Goal: Task Accomplishment & Management: Manage account settings

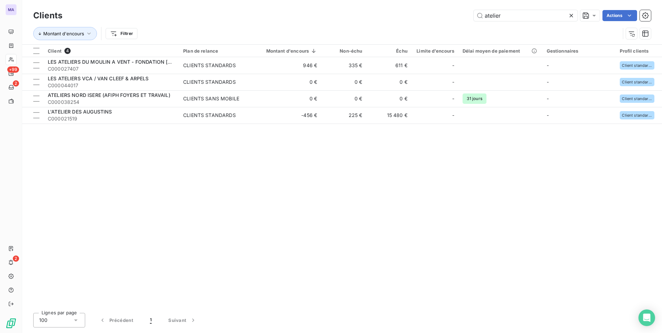
drag, startPoint x: 571, startPoint y: 15, endPoint x: 371, endPoint y: 36, distance: 200.7
click at [570, 15] on icon at bounding box center [570, 15] width 3 height 3
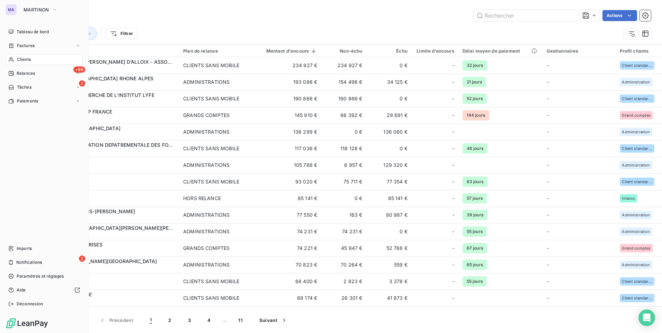
click at [32, 61] on div "Clients" at bounding box center [44, 59] width 77 height 11
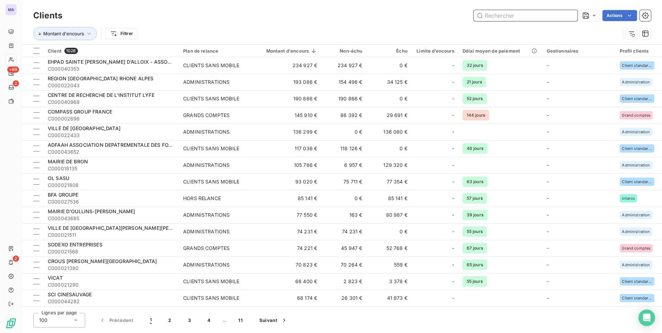
click at [532, 11] on input "text" at bounding box center [525, 15] width 104 height 11
paste input "C000008296"
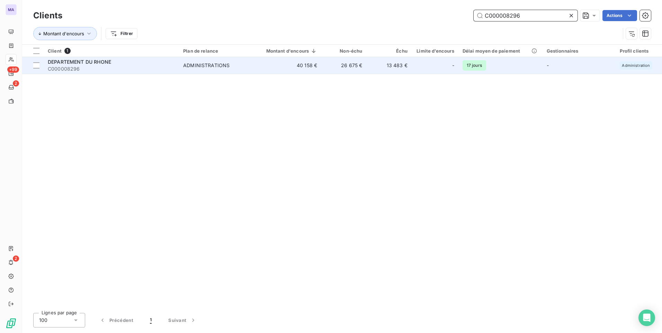
type input "C000008296"
click at [105, 69] on span "C000008296" at bounding box center [111, 68] width 127 height 7
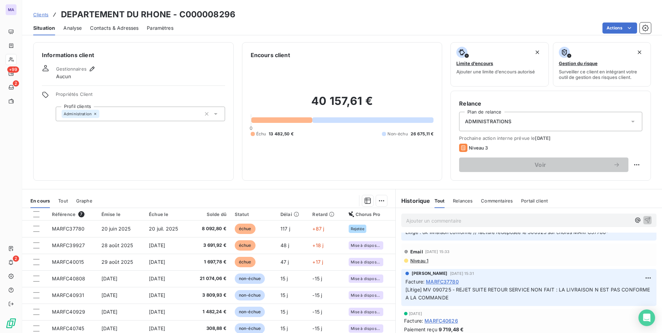
scroll to position [35, 0]
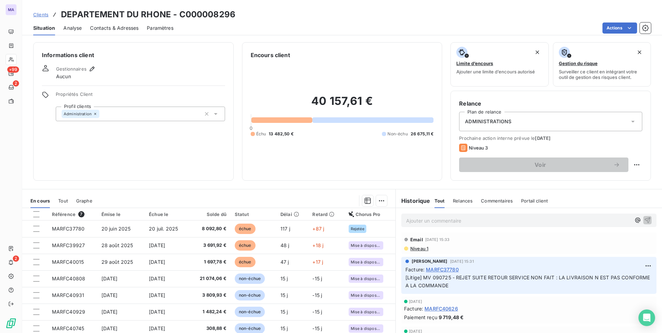
click at [414, 249] on span "Niveau 1" at bounding box center [418, 249] width 19 height 6
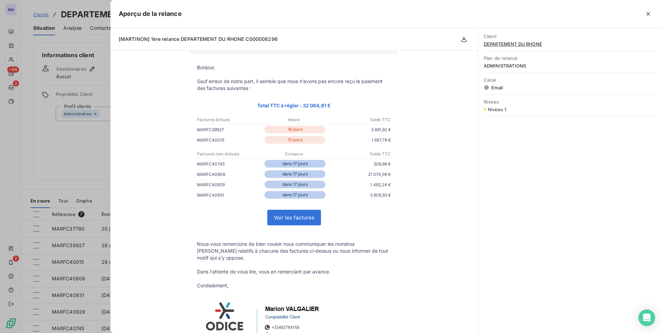
scroll to position [0, 0]
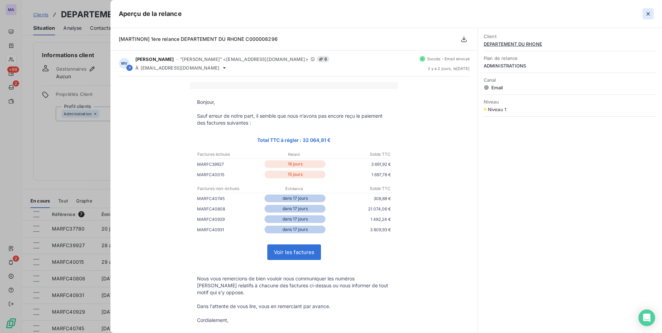
click at [648, 13] on icon "button" at bounding box center [647, 13] width 3 height 3
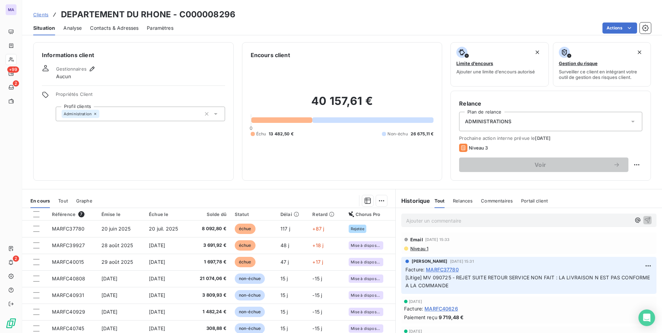
click at [40, 18] on link "Clients" at bounding box center [40, 14] width 15 height 7
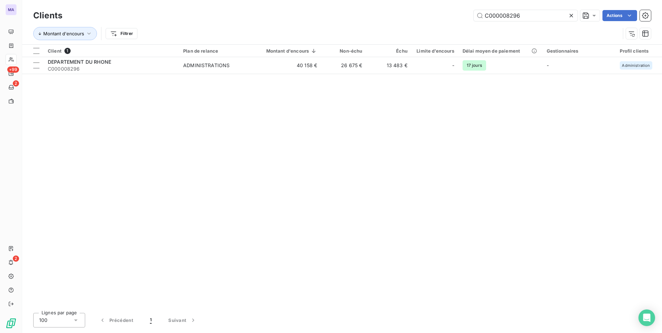
drag, startPoint x: 572, startPoint y: 13, endPoint x: 555, endPoint y: 13, distance: 16.6
click at [571, 13] on icon at bounding box center [570, 15] width 7 height 7
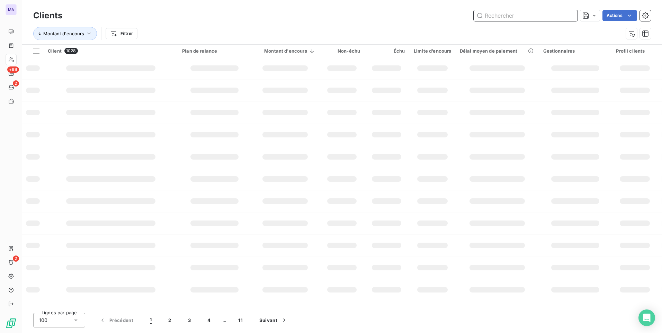
click at [540, 12] on input "text" at bounding box center [525, 15] width 104 height 11
paste input "C000021583"
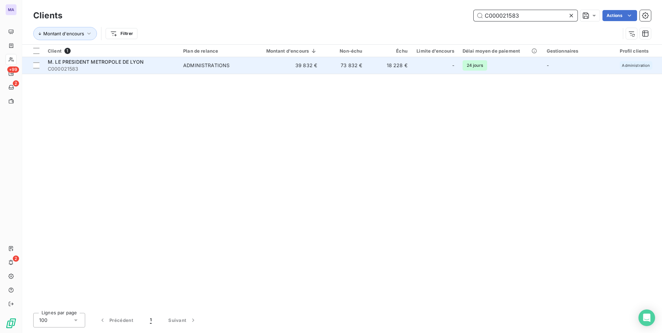
type input "C000021583"
click at [91, 64] on span "M. LE PRESIDENT METROPOLE DE LYON" at bounding box center [96, 62] width 96 height 6
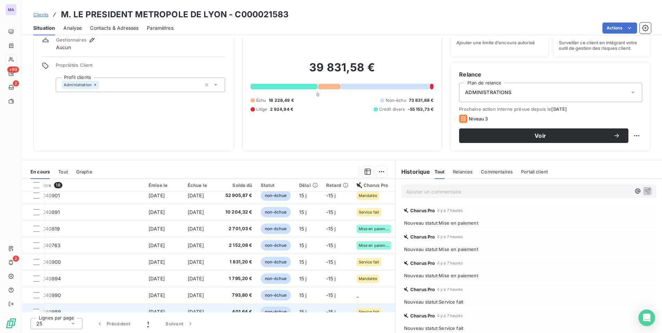
scroll to position [69, 42]
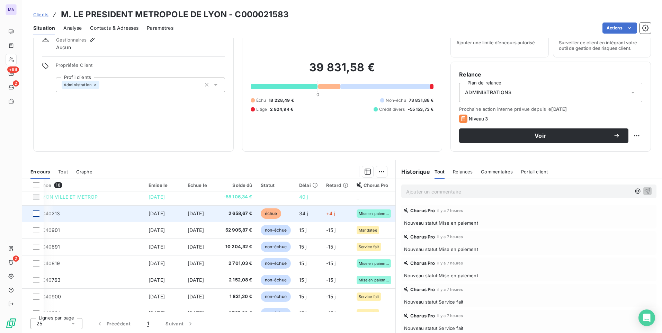
click at [38, 212] on div at bounding box center [36, 213] width 6 height 6
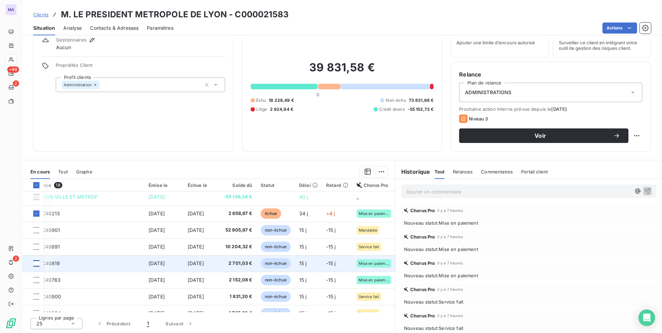
click at [37, 265] on div at bounding box center [36, 263] width 6 height 6
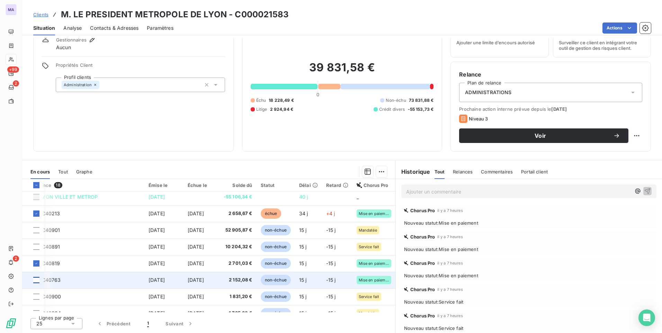
click at [36, 280] on div at bounding box center [36, 280] width 6 height 6
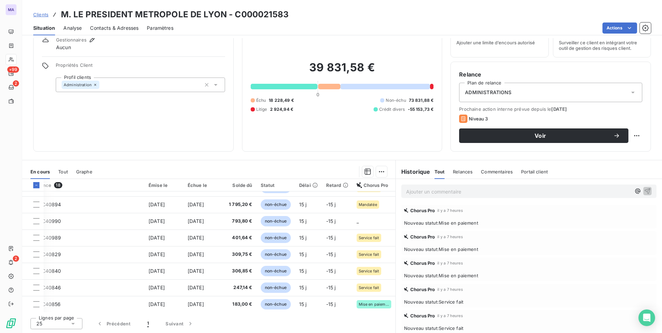
scroll to position [181, 42]
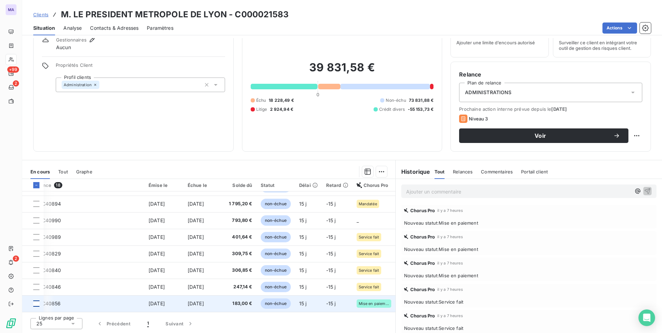
click at [36, 300] on div at bounding box center [36, 303] width 6 height 6
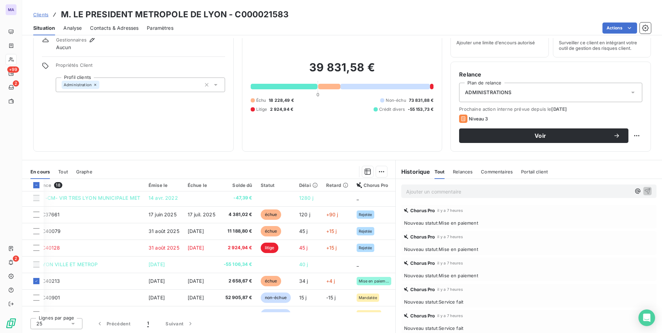
scroll to position [0, 42]
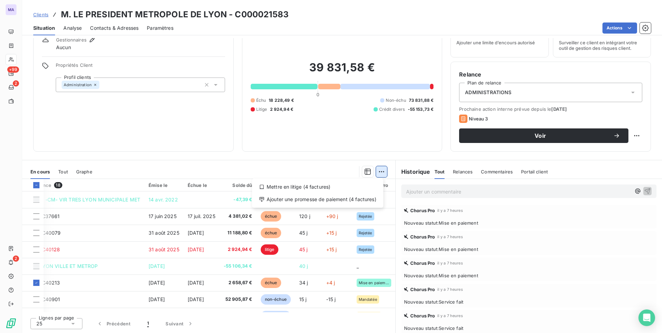
click at [376, 172] on html "MA +99 2 2 Clients M. LE PRESIDENT METROPOLE [PERSON_NAME] - C000021583 Situati…" at bounding box center [331, 166] width 662 height 333
click at [359, 199] on div "Ajouter une promesse de paiement (4 factures)" at bounding box center [318, 199] width 126 height 11
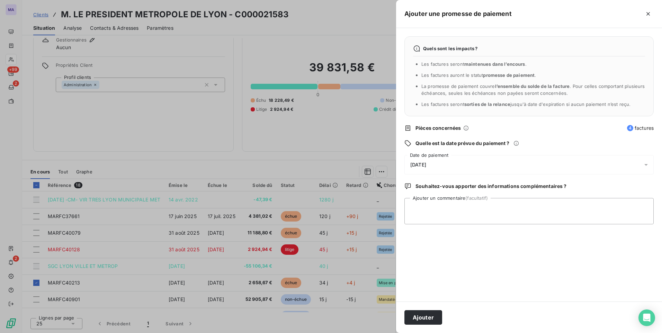
click at [459, 166] on div "[DATE]" at bounding box center [528, 164] width 249 height 19
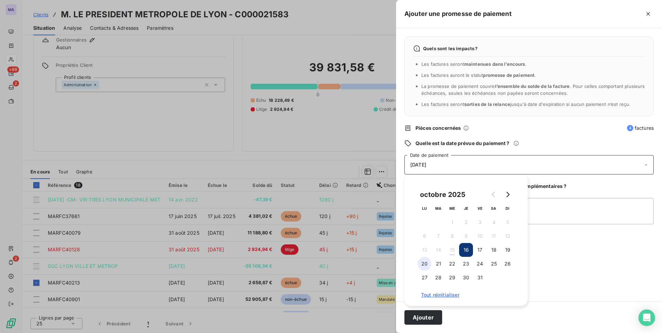
click at [423, 265] on button "20" at bounding box center [424, 264] width 14 height 14
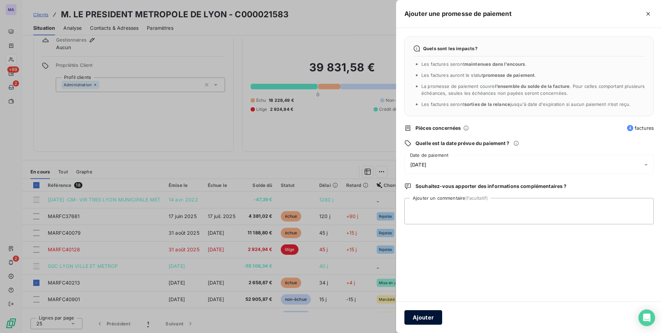
click at [426, 319] on button "Ajouter" at bounding box center [423, 317] width 38 height 15
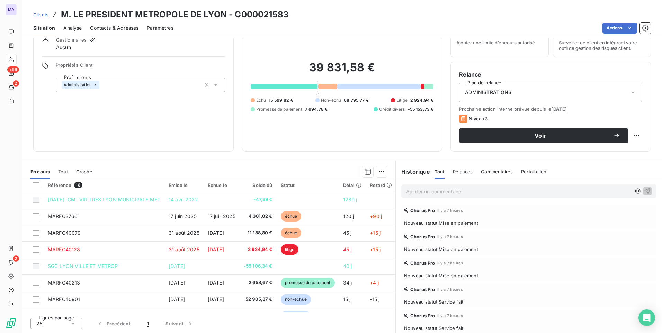
click at [35, 16] on span "Clients" at bounding box center [40, 15] width 15 height 6
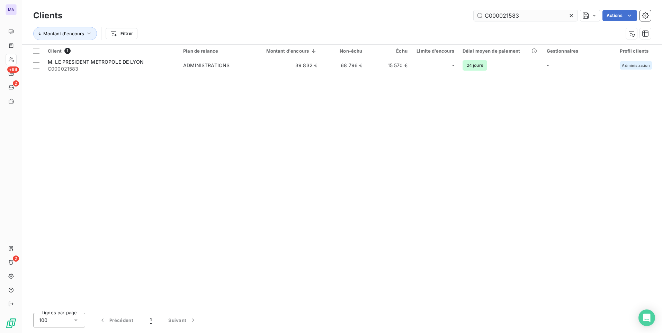
click at [571, 16] on icon at bounding box center [570, 15] width 3 height 3
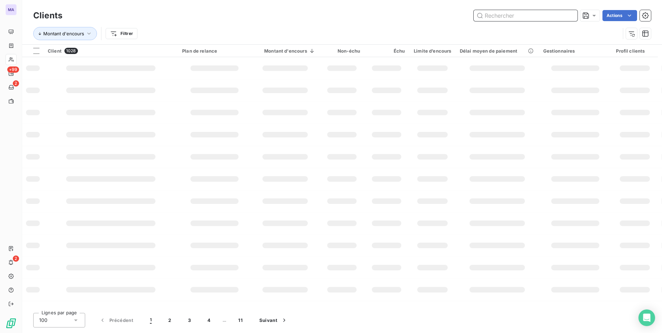
click at [551, 13] on input "text" at bounding box center [525, 15] width 104 height 11
paste input "C000046958"
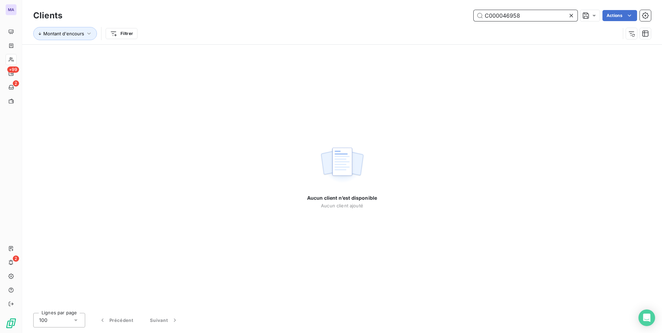
type input "C000046958"
